Goal: Task Accomplishment & Management: Use online tool/utility

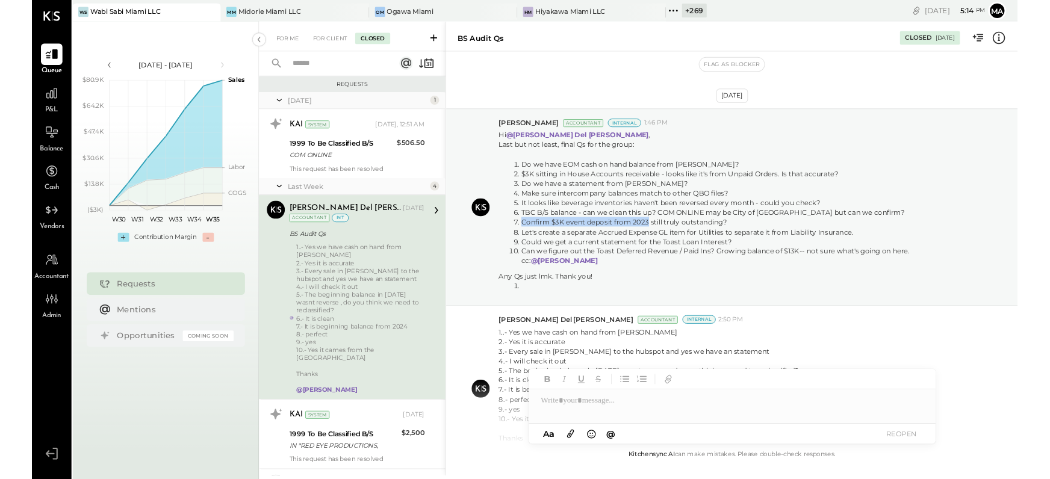
scroll to position [105, 0]
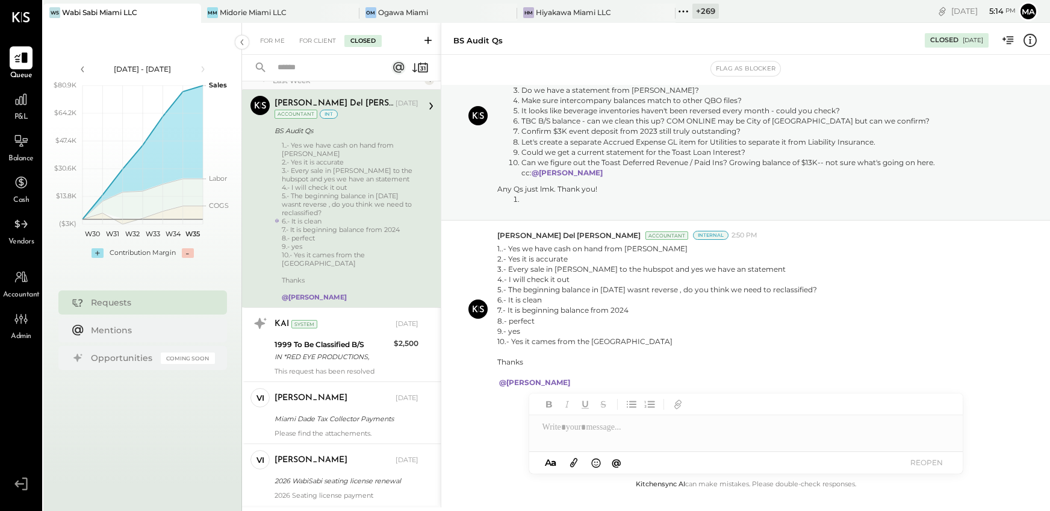
click at [193, 13] on icon at bounding box center [190, 12] width 15 height 14
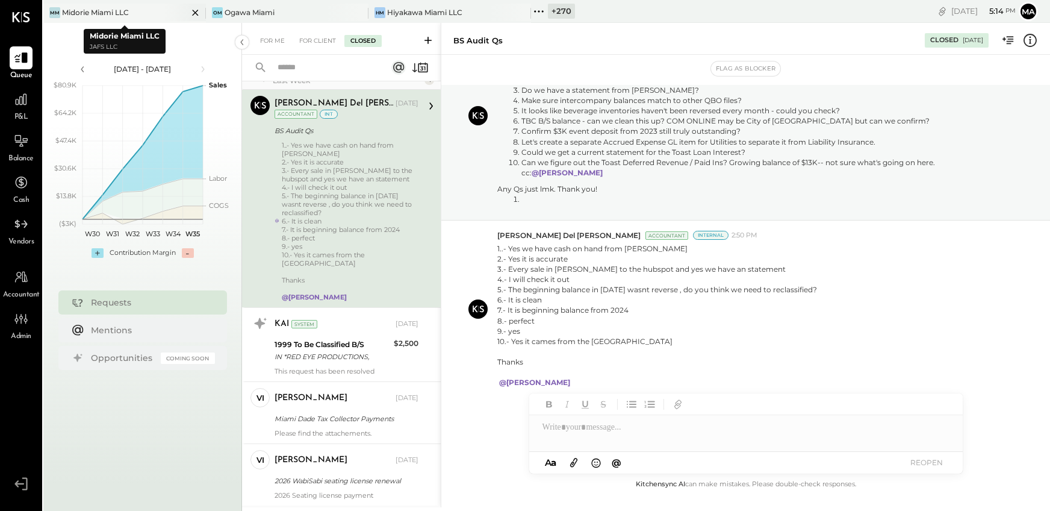
click at [192, 10] on icon at bounding box center [195, 13] width 6 height 6
click at [194, 10] on icon at bounding box center [195, 12] width 15 height 14
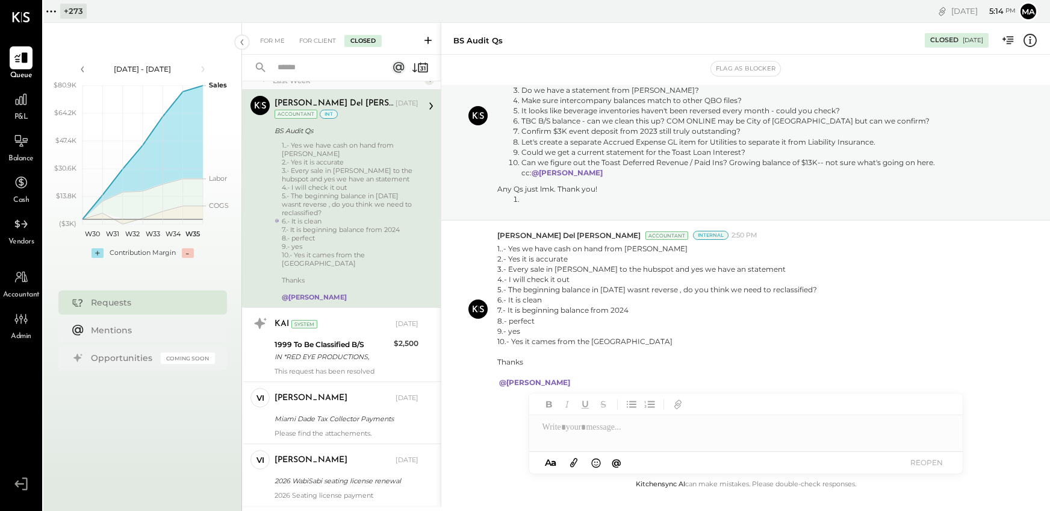
click at [54, 10] on icon at bounding box center [51, 12] width 16 height 16
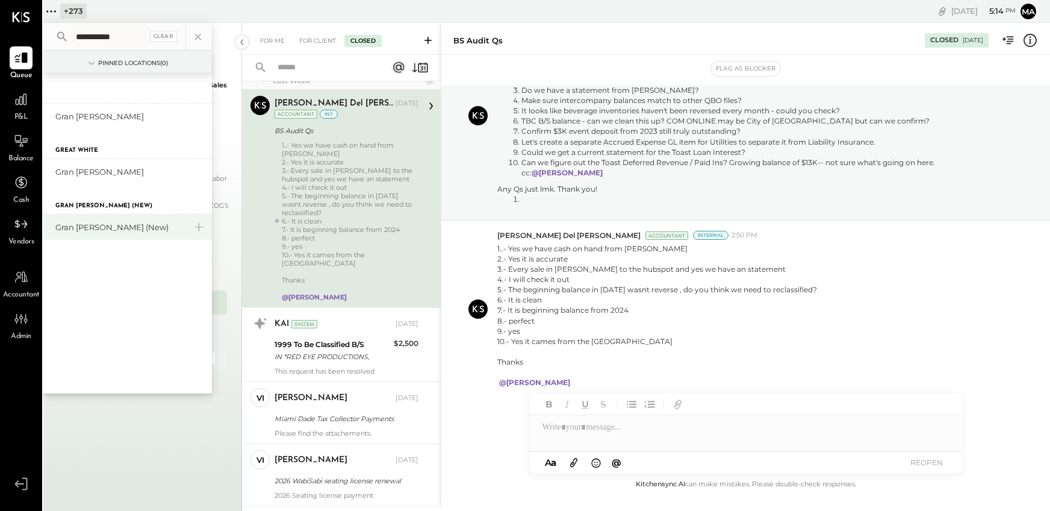
type input "**********"
click at [110, 228] on div "Gran [PERSON_NAME] (New)" at bounding box center [120, 227] width 130 height 11
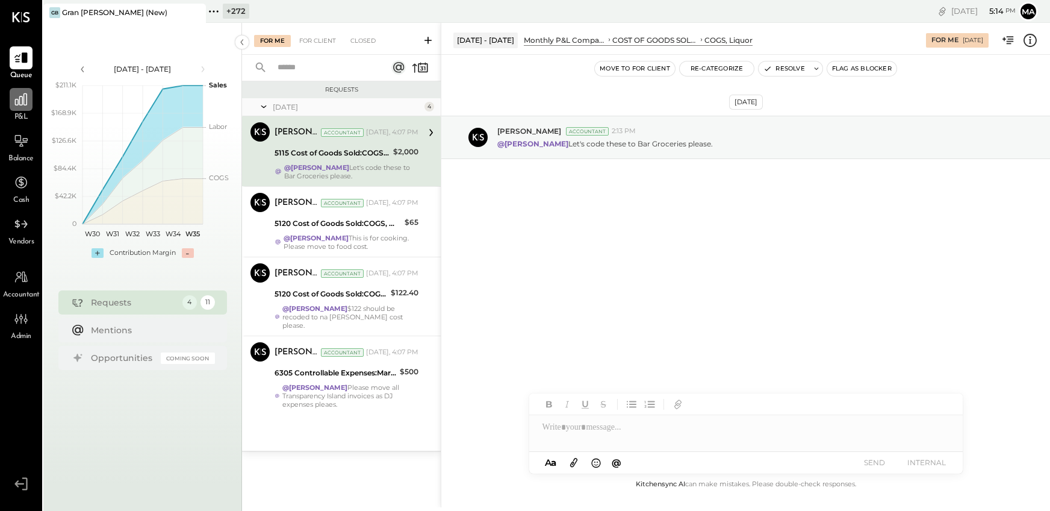
click at [25, 105] on icon at bounding box center [21, 100] width 16 height 16
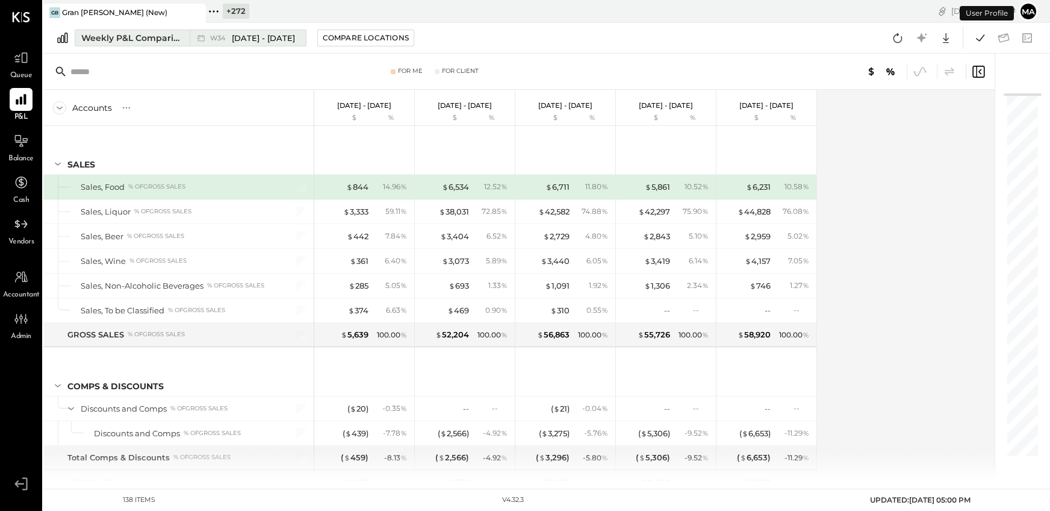
click at [174, 36] on div "Weekly P&L Comparison" at bounding box center [131, 38] width 101 height 12
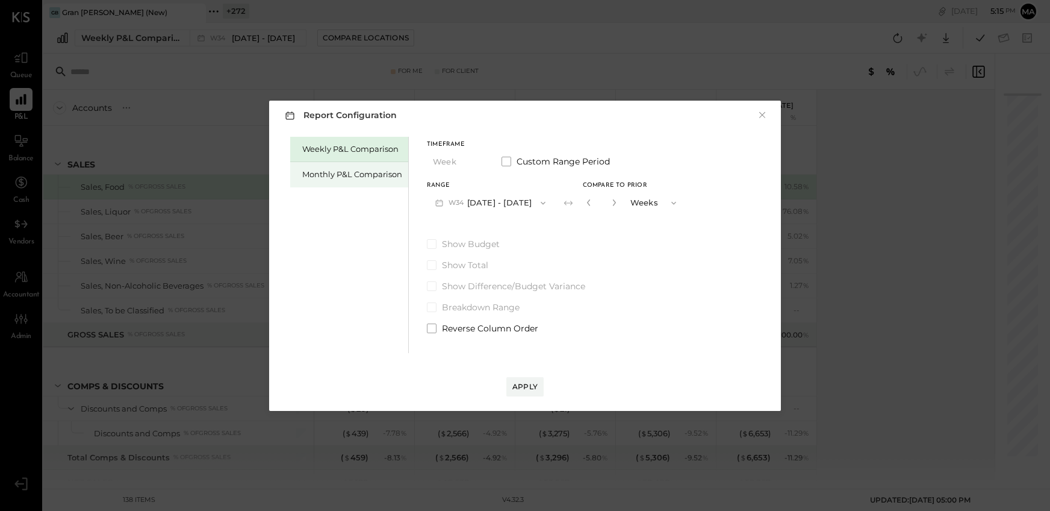
click at [383, 173] on div "Monthly P&L Comparison" at bounding box center [352, 174] width 100 height 11
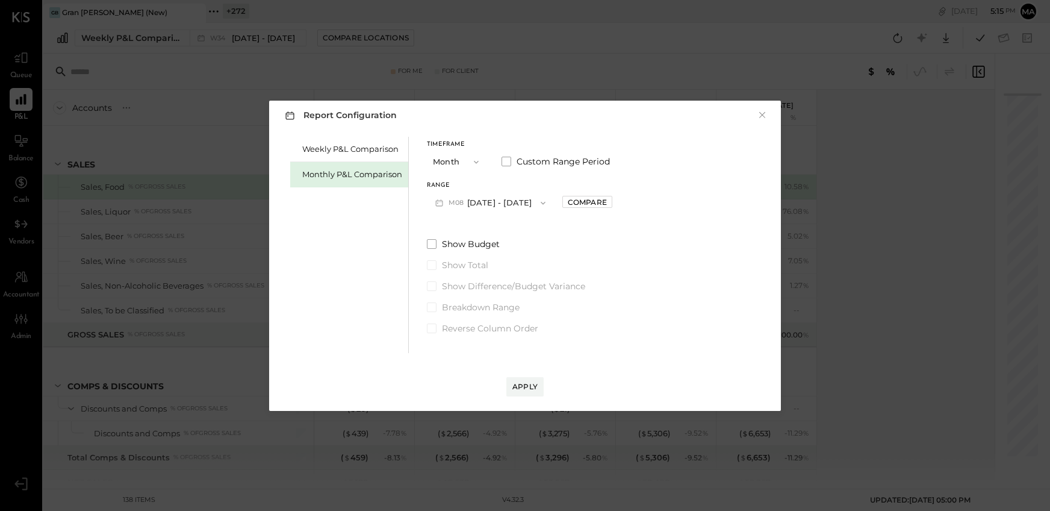
click at [494, 201] on button "M08 [DATE] - [DATE]" at bounding box center [490, 202] width 127 height 22
click at [488, 228] on span "[DATE] - [DATE]" at bounding box center [485, 229] width 57 height 10
click at [437, 243] on label "Show Budget" at bounding box center [519, 244] width 185 height 12
drag, startPoint x: 434, startPoint y: 285, endPoint x: 498, endPoint y: 341, distance: 85.3
click at [434, 285] on span at bounding box center [432, 286] width 10 height 10
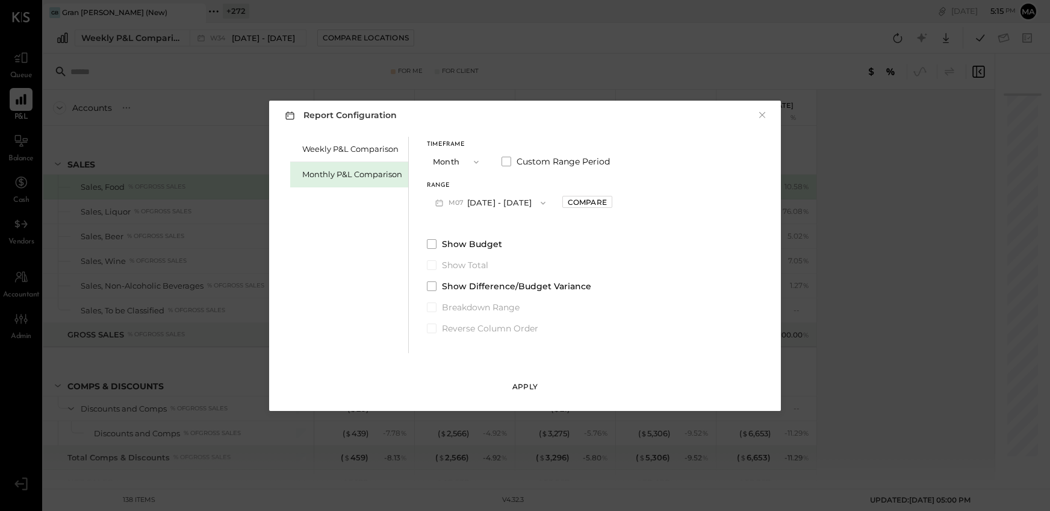
click at [525, 387] on div "Apply" at bounding box center [524, 386] width 25 height 10
